Goal: Task Accomplishment & Management: Manage account settings

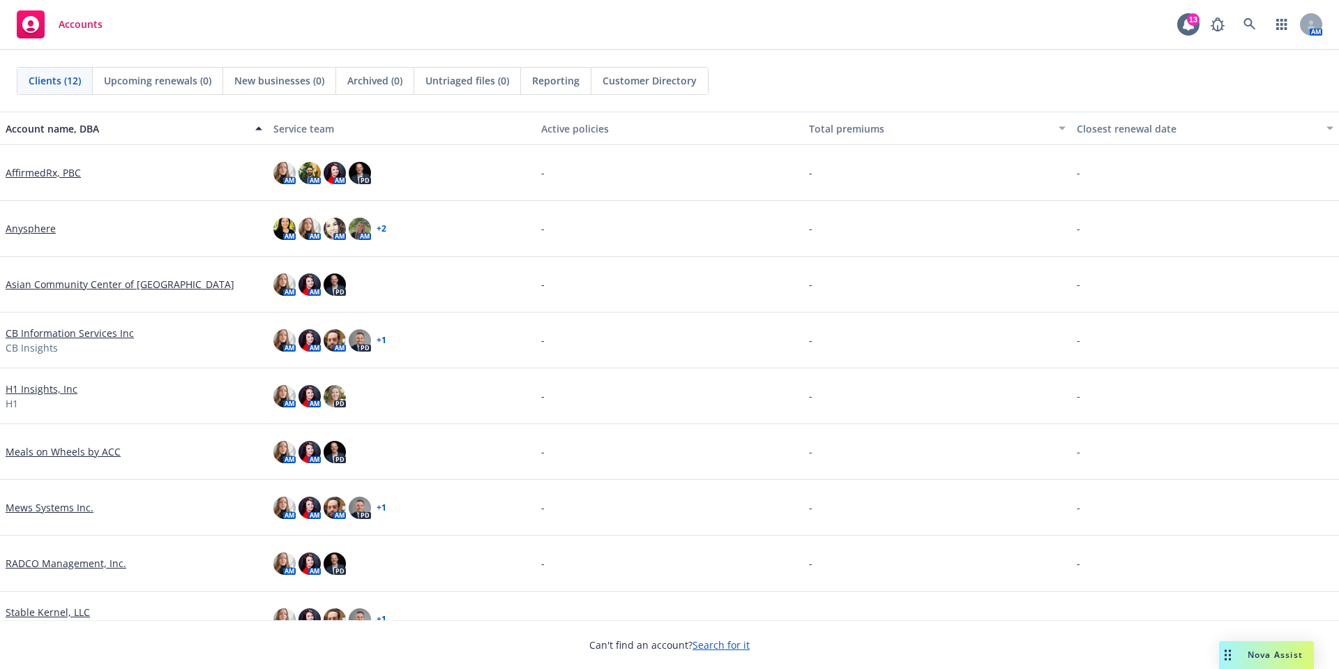
scroll to position [21, 0]
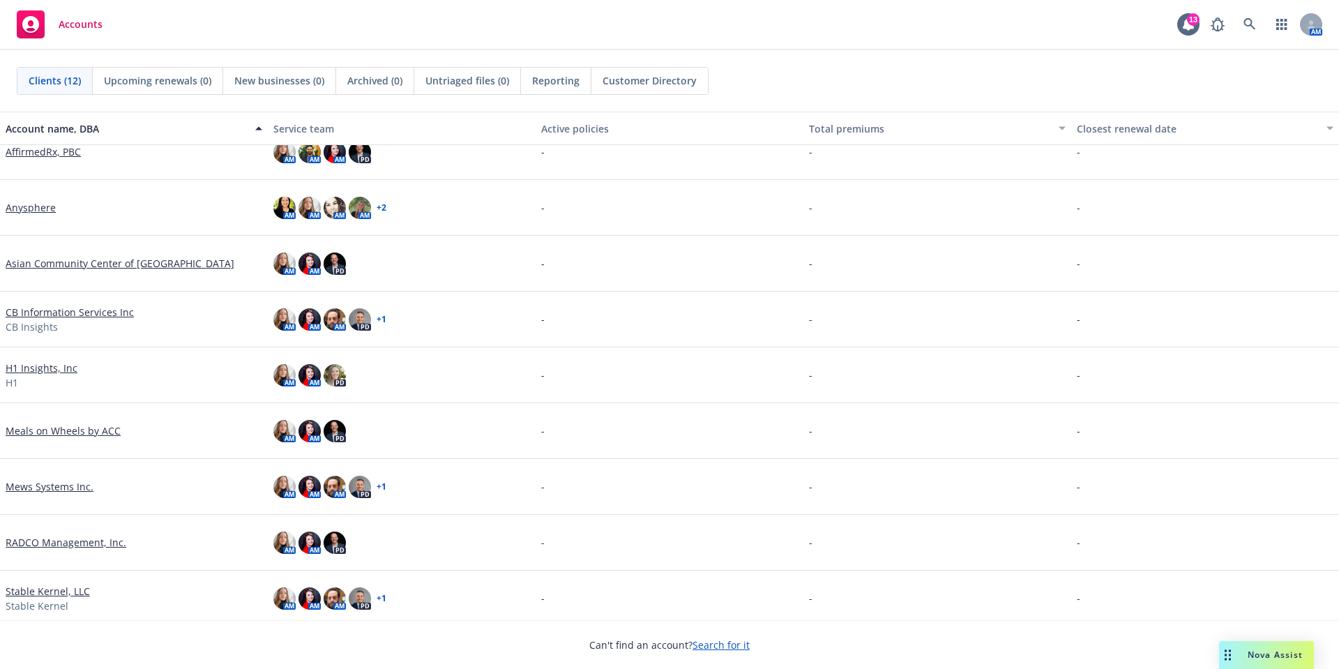
click at [21, 212] on link "Anysphere" at bounding box center [31, 207] width 50 height 15
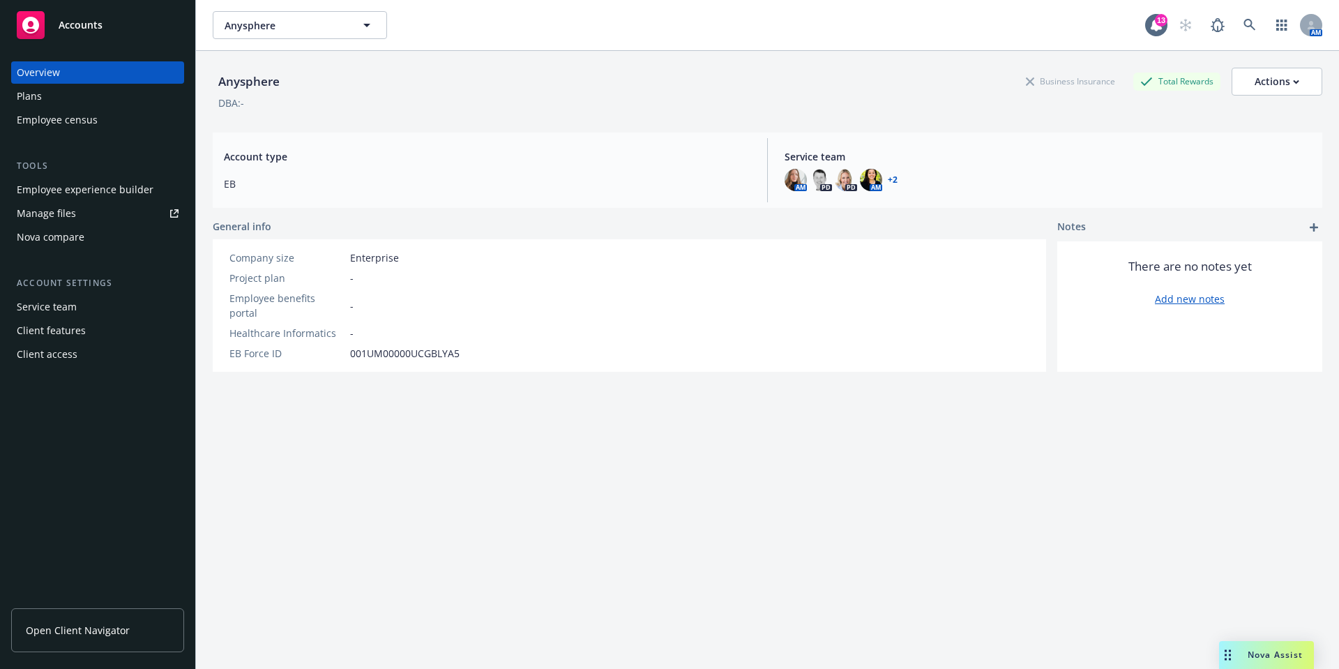
click at [70, 354] on div "Client access" at bounding box center [47, 354] width 61 height 22
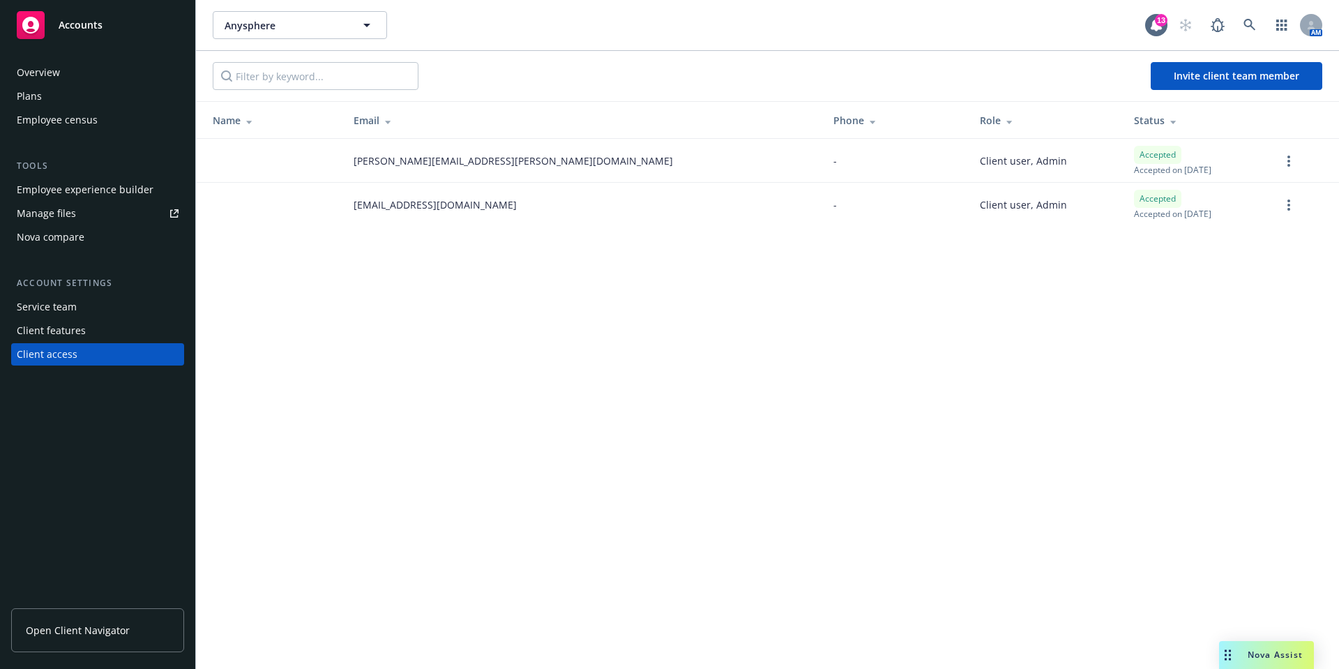
click at [59, 303] on div "Service team" at bounding box center [47, 307] width 60 height 22
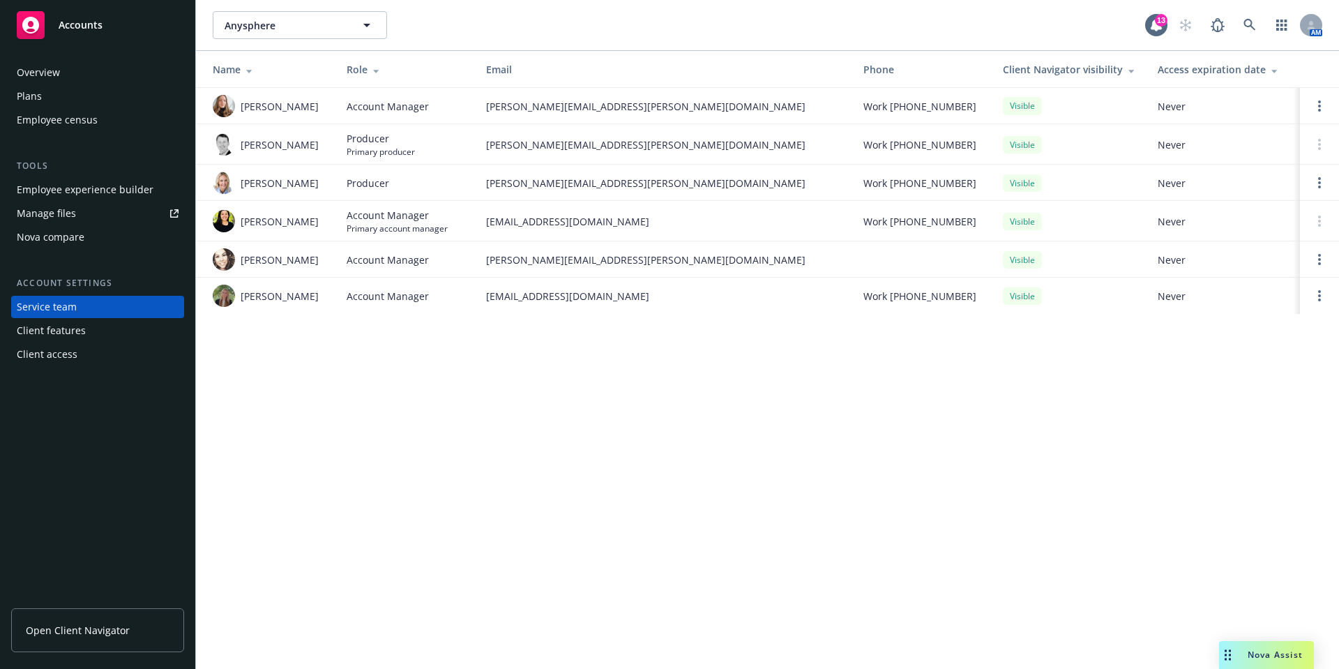
click at [75, 354] on div "Client access" at bounding box center [47, 354] width 61 height 22
